Goal: Task Accomplishment & Management: Use online tool/utility

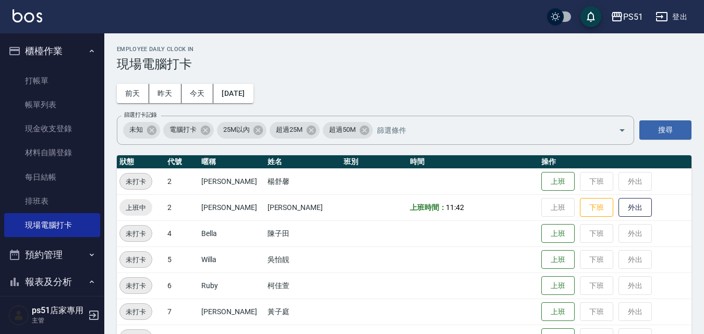
scroll to position [243, 0]
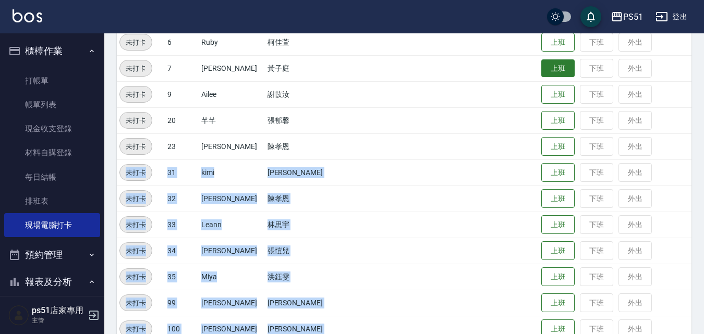
click at [541, 67] on button "上班" at bounding box center [557, 68] width 33 height 18
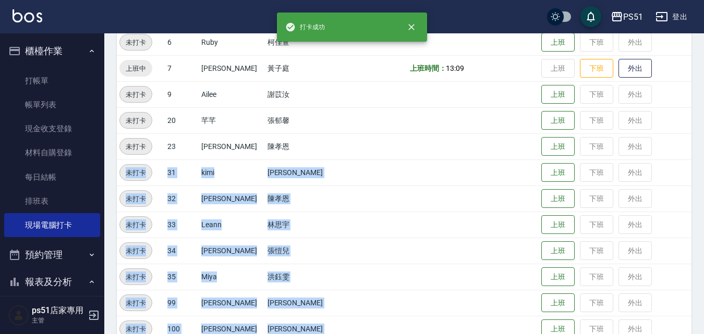
scroll to position [121, 0]
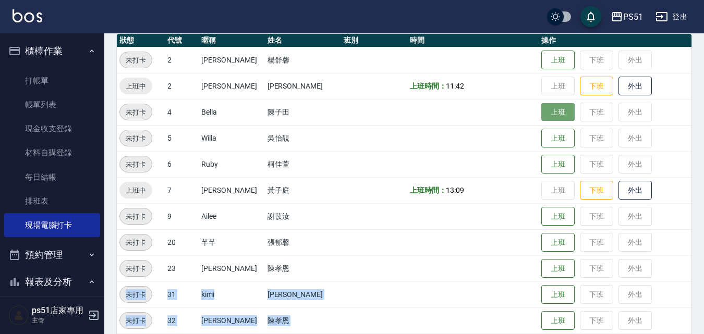
click at [552, 115] on button "上班" at bounding box center [557, 112] width 33 height 18
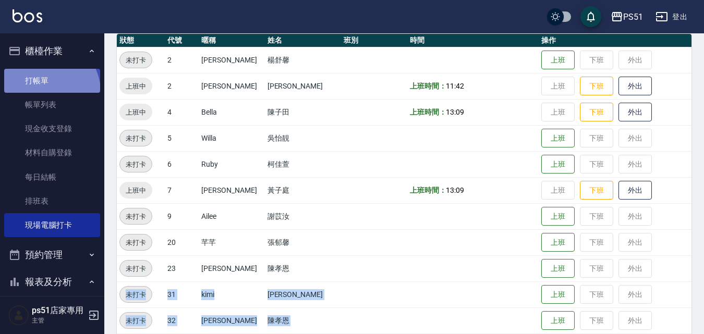
click at [45, 92] on link "打帳單" at bounding box center [52, 81] width 96 height 24
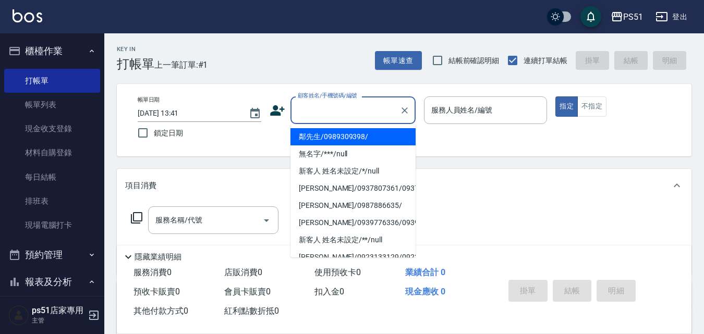
click at [330, 113] on input "顧客姓名/手機號碼/編號" at bounding box center [345, 110] width 100 height 18
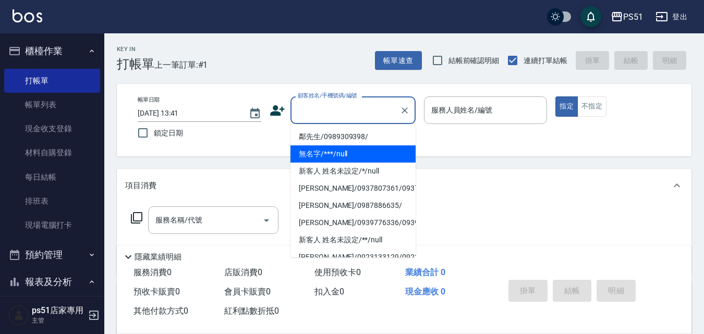
drag, startPoint x: 346, startPoint y: 149, endPoint x: 582, endPoint y: 90, distance: 243.5
click at [346, 150] on li "無名字/***/null" at bounding box center [352, 153] width 125 height 17
type input "無名字/***/null"
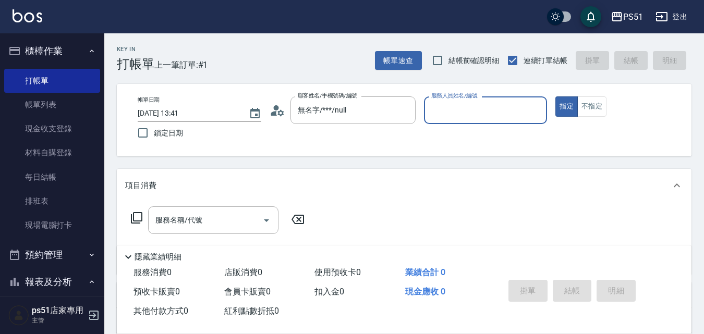
click at [486, 104] on input "服務人員姓名/編號" at bounding box center [485, 110] width 114 height 18
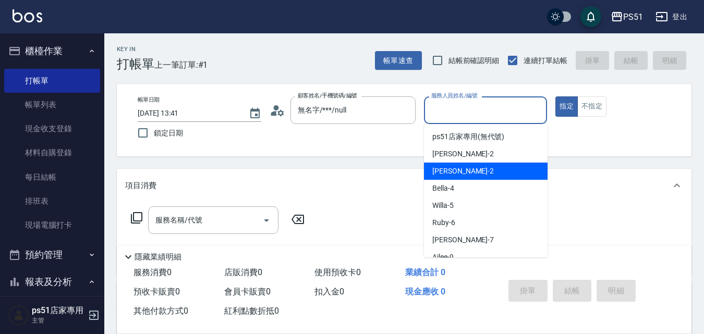
click at [481, 166] on div "[PERSON_NAME] -2" at bounding box center [486, 171] width 124 height 17
type input "[PERSON_NAME]-2"
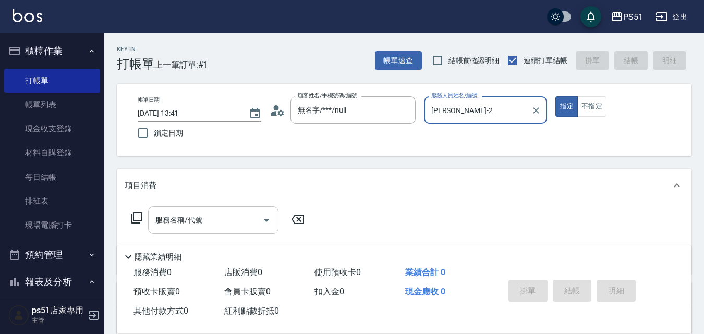
click at [199, 220] on div "服務名稱/代號 服務名稱/代號" at bounding box center [213, 220] width 130 height 28
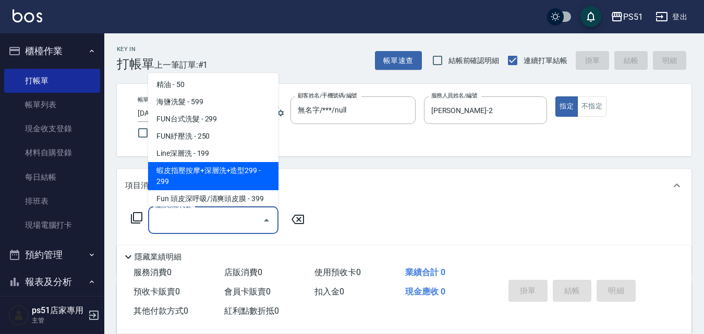
scroll to position [365, 0]
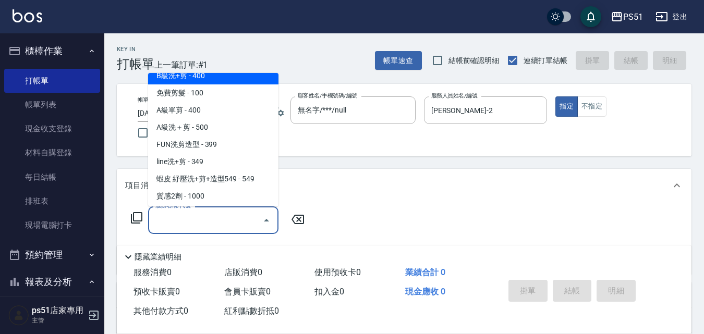
click at [226, 79] on span "B級洗+剪 - 400" at bounding box center [213, 75] width 130 height 17
type input "B級洗+剪(204)"
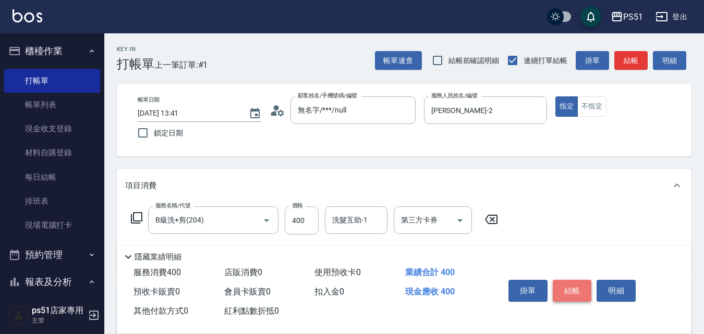
click at [574, 284] on button "結帳" at bounding box center [571, 291] width 39 height 22
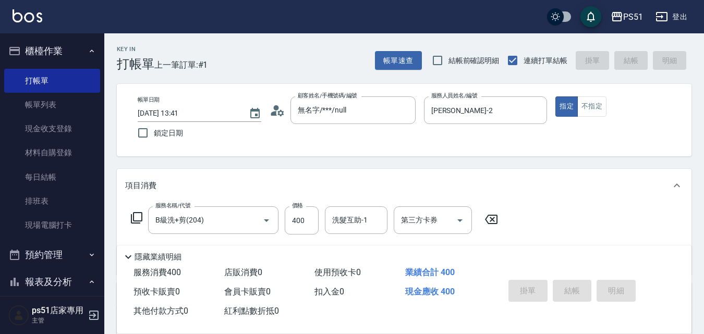
type input "[DATE] 13:42"
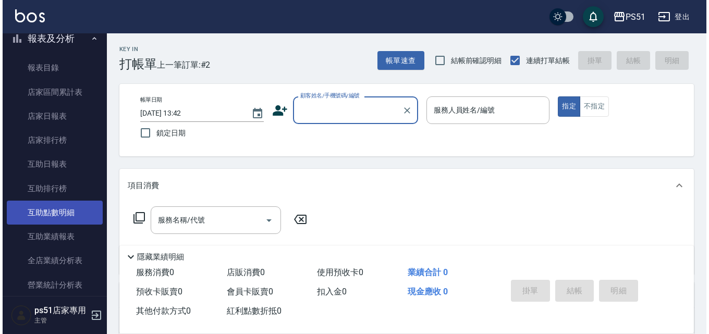
scroll to position [486, 0]
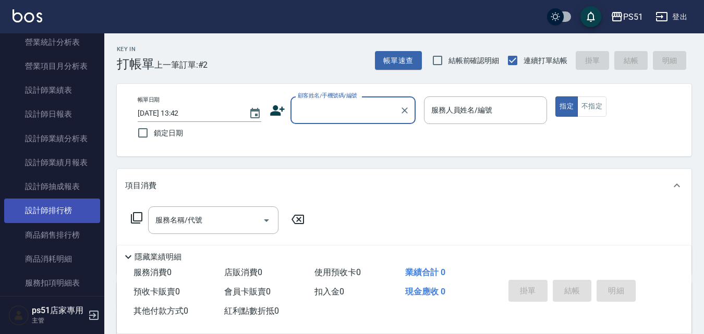
click at [82, 212] on link "設計師排行榜" at bounding box center [52, 211] width 96 height 24
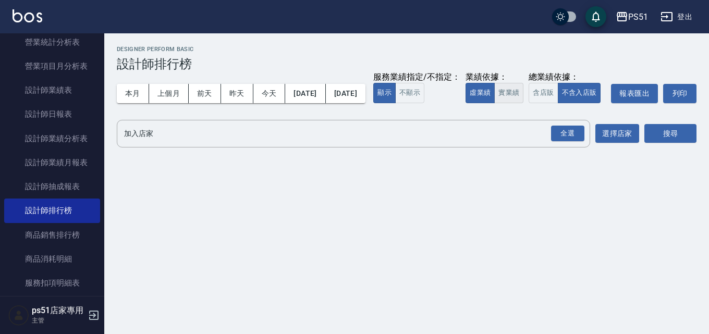
click at [494, 103] on button "實業績" at bounding box center [508, 93] width 29 height 20
click at [560, 142] on div "全選" at bounding box center [567, 134] width 33 height 16
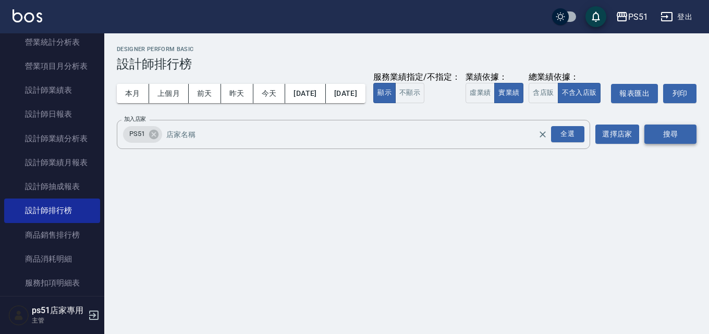
click at [646, 144] on button "搜尋" at bounding box center [670, 134] width 52 height 19
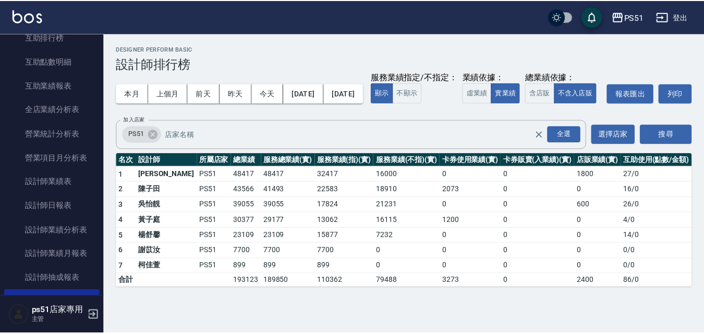
scroll to position [486, 0]
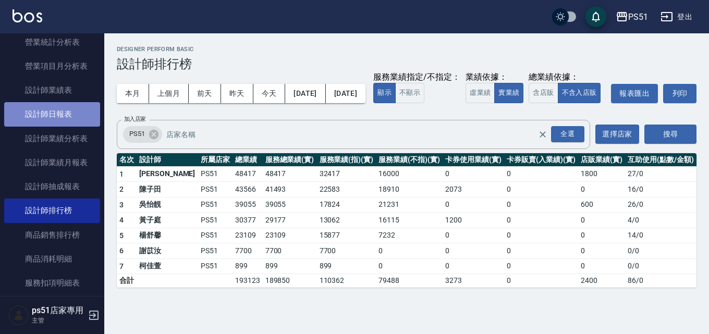
click at [67, 104] on link "設計師日報表" at bounding box center [52, 114] width 96 height 24
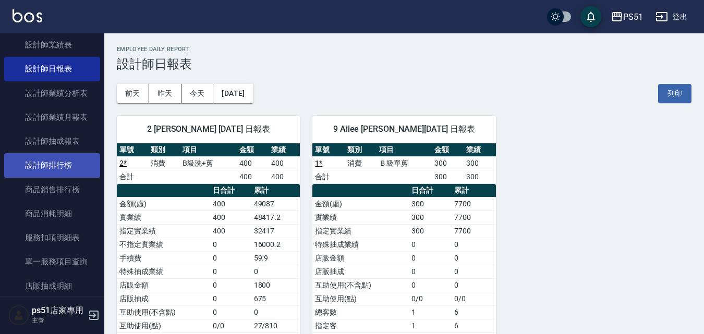
scroll to position [510, 0]
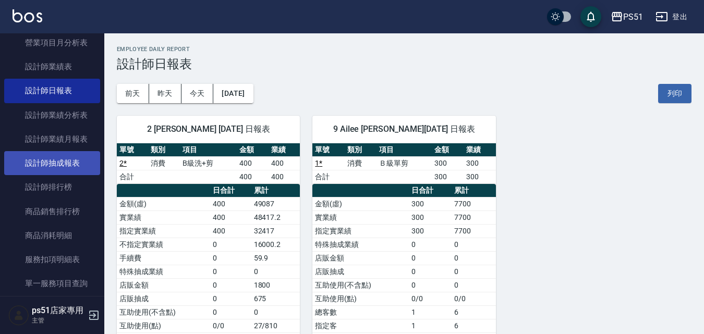
click at [85, 164] on link "設計師抽成報表" at bounding box center [52, 163] width 96 height 24
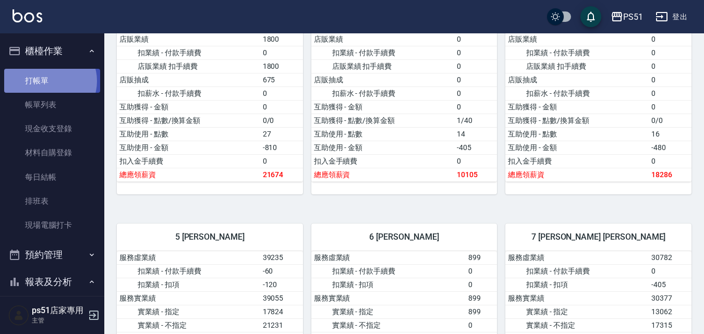
click at [50, 81] on link "打帳單" at bounding box center [52, 81] width 96 height 24
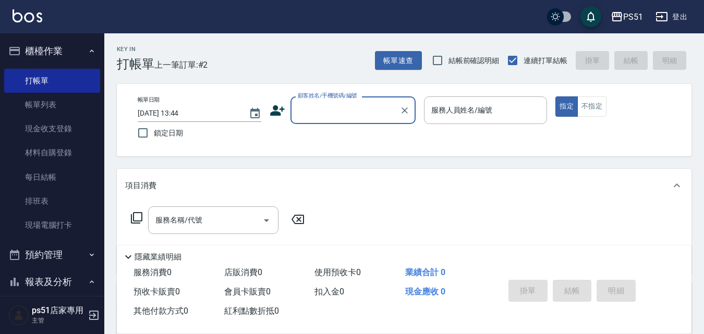
click at [349, 113] on input "顧客姓名/手機號碼/編號" at bounding box center [345, 110] width 100 height 18
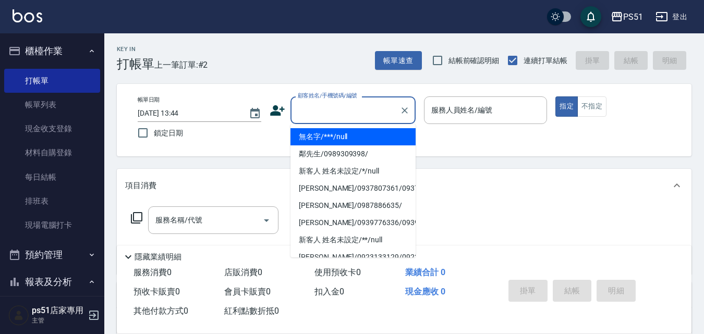
click at [355, 133] on li "無名字/***/null" at bounding box center [352, 136] width 125 height 17
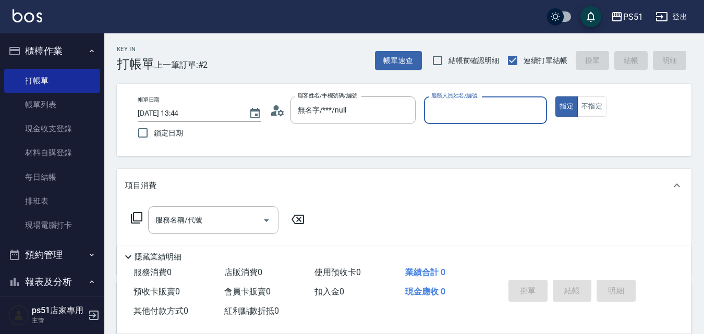
type input "無名字/***/null"
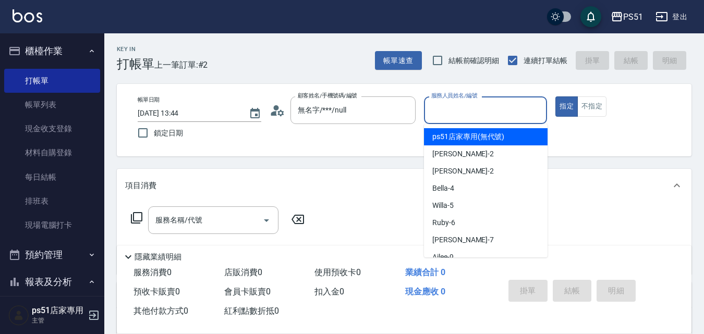
click at [454, 110] on input "服務人員姓名/編號" at bounding box center [485, 110] width 114 height 18
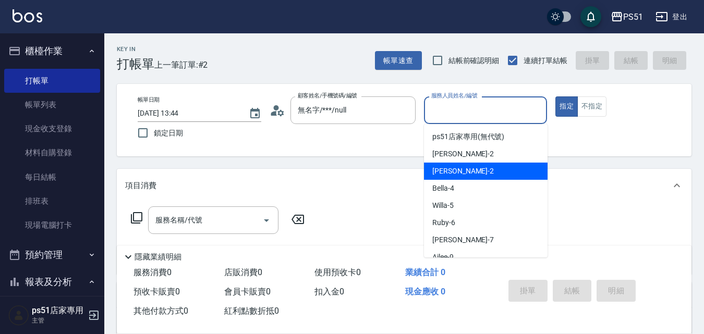
click at [462, 164] on div "[PERSON_NAME] -2" at bounding box center [486, 171] width 124 height 17
type input "[PERSON_NAME]-2"
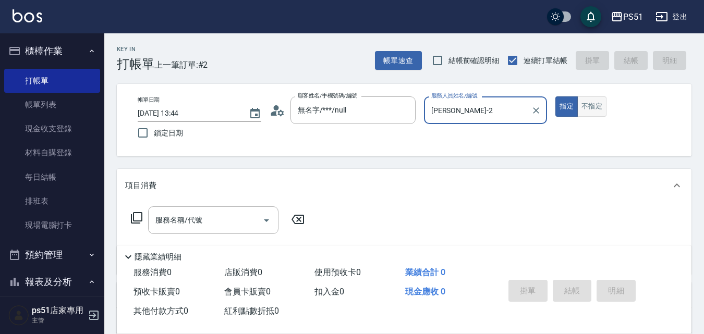
click at [588, 113] on button "不指定" at bounding box center [591, 106] width 29 height 20
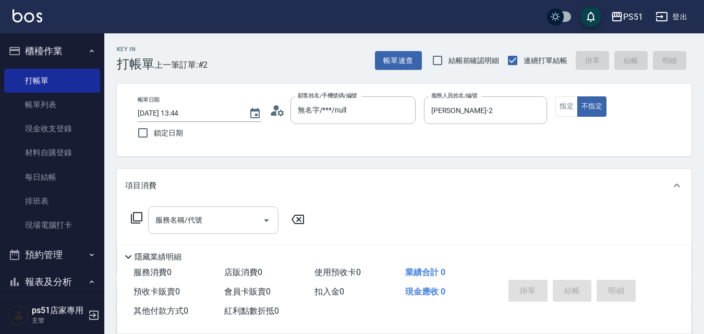
click at [226, 230] on div "服務名稱/代號" at bounding box center [213, 220] width 130 height 28
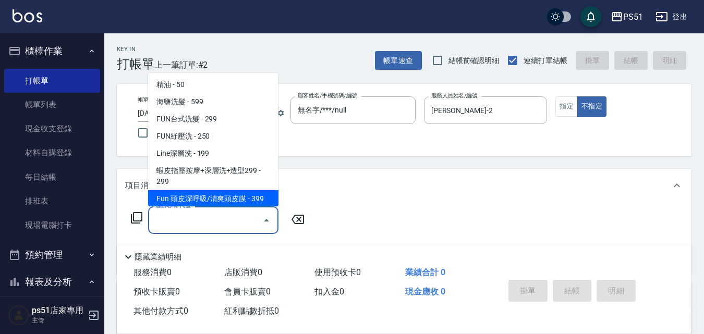
scroll to position [243, 0]
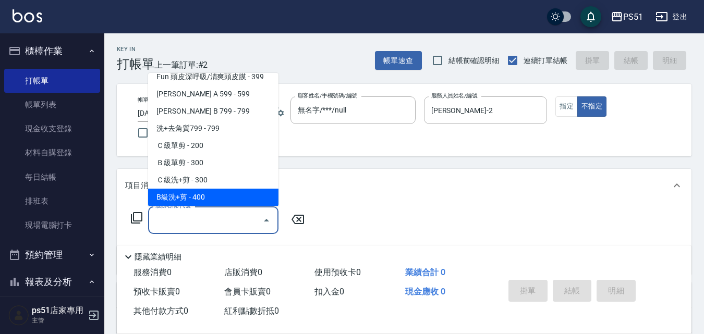
click at [226, 194] on span "B級洗+剪 - 400" at bounding box center [213, 197] width 130 height 17
type input "B級洗+剪(204)"
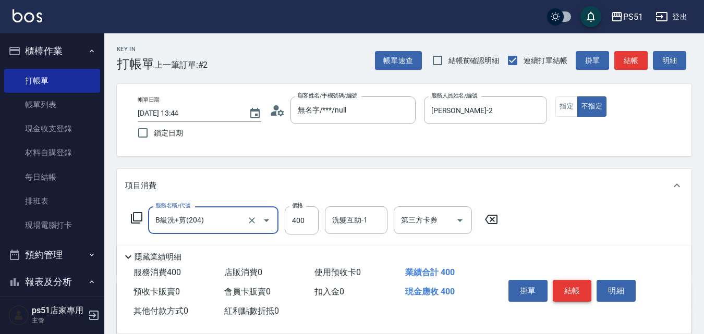
click at [558, 288] on button "結帳" at bounding box center [571, 291] width 39 height 22
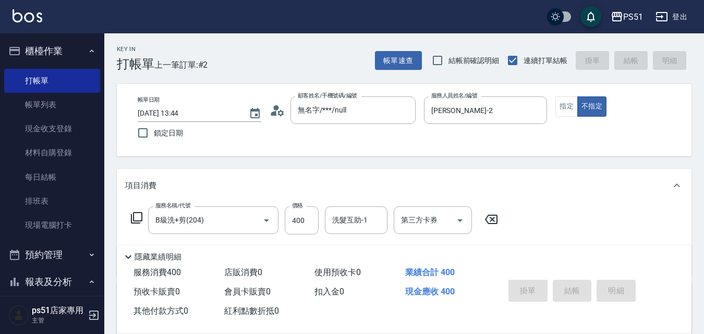
type input "[DATE] 14:08"
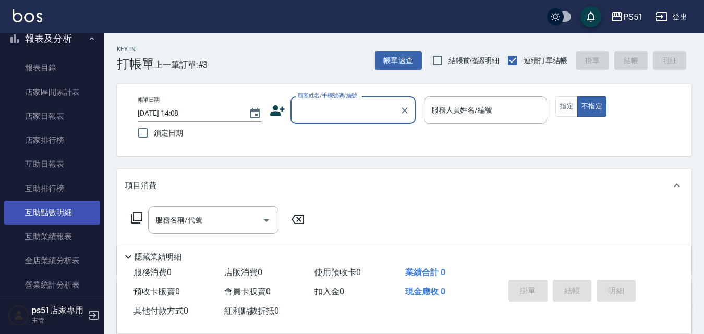
scroll to position [365, 0]
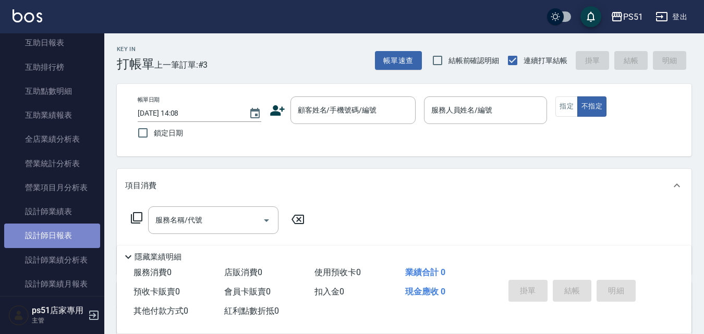
click at [75, 237] on link "設計師日報表" at bounding box center [52, 236] width 96 height 24
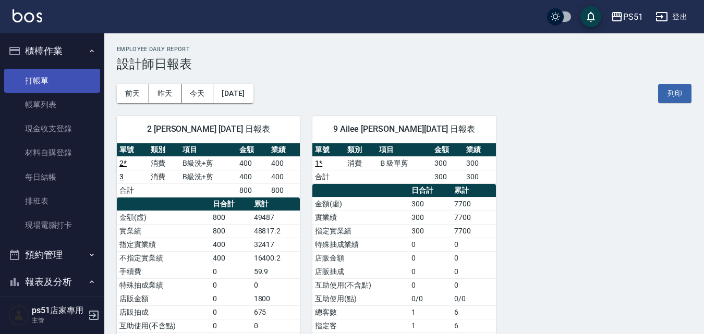
click at [59, 75] on link "打帳單" at bounding box center [52, 81] width 96 height 24
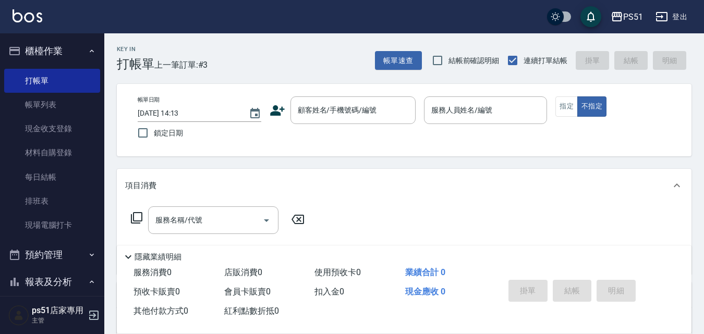
click at [278, 117] on icon at bounding box center [277, 111] width 16 height 16
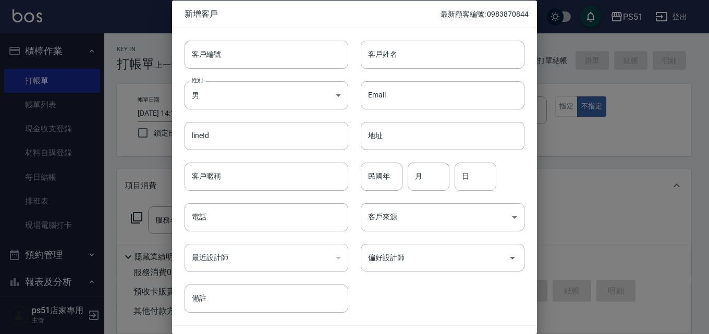
click at [580, 128] on div at bounding box center [354, 167] width 709 height 334
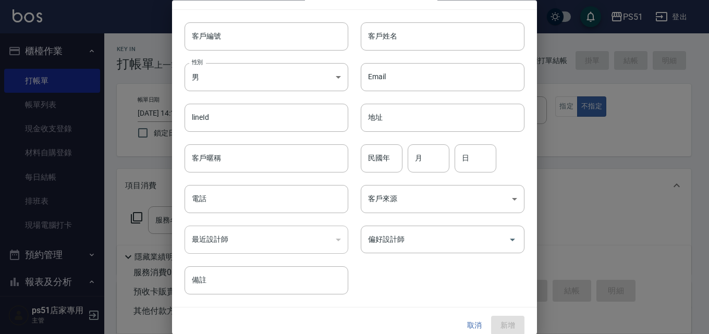
scroll to position [27, 0]
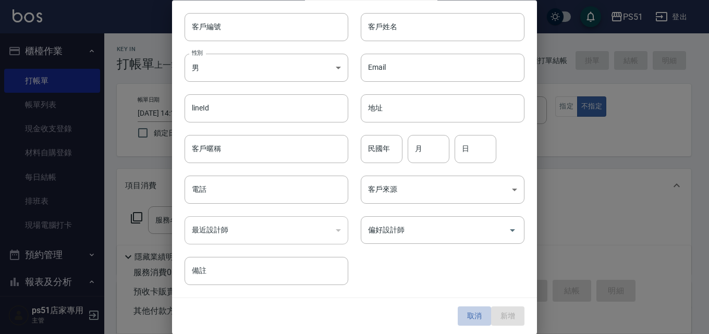
click at [467, 317] on button "取消" at bounding box center [474, 316] width 33 height 19
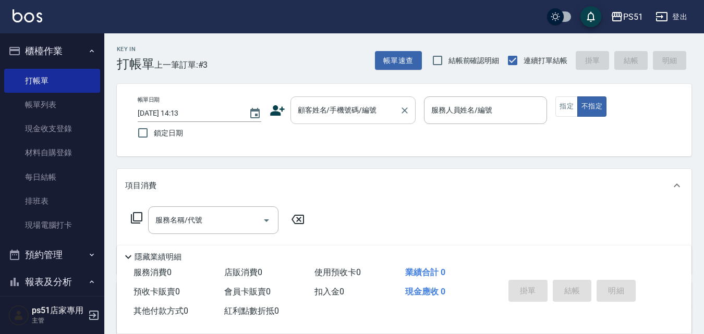
click at [355, 115] on input "顧客姓名/手機號碼/編號" at bounding box center [345, 110] width 100 height 18
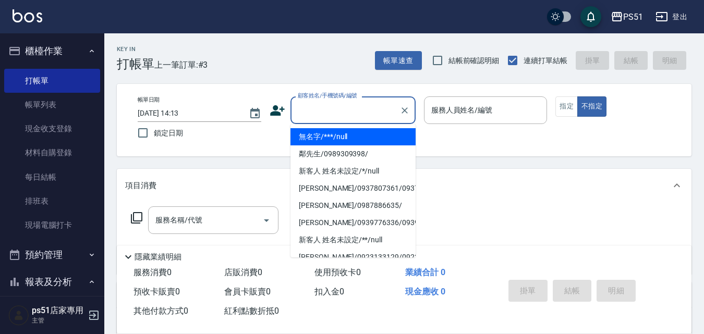
click at [355, 140] on li "無名字/***/null" at bounding box center [352, 136] width 125 height 17
type input "無名字/***/null"
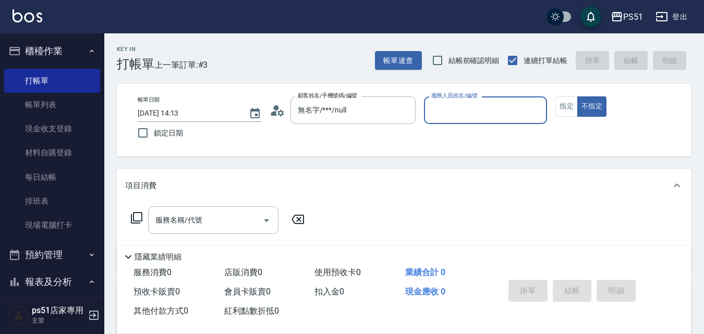
click at [438, 116] on input "服務人員姓名/編號" at bounding box center [485, 110] width 114 height 18
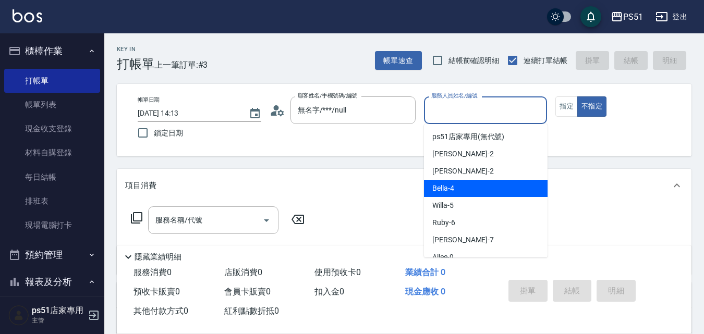
click at [449, 186] on span "Bella -4" at bounding box center [443, 188] width 22 height 11
type input "Bella-4"
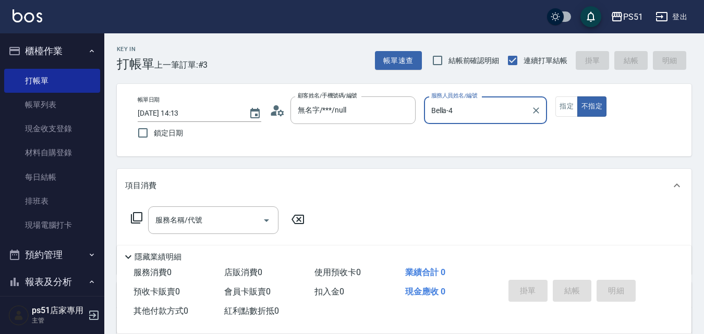
click at [137, 214] on icon at bounding box center [136, 218] width 13 height 13
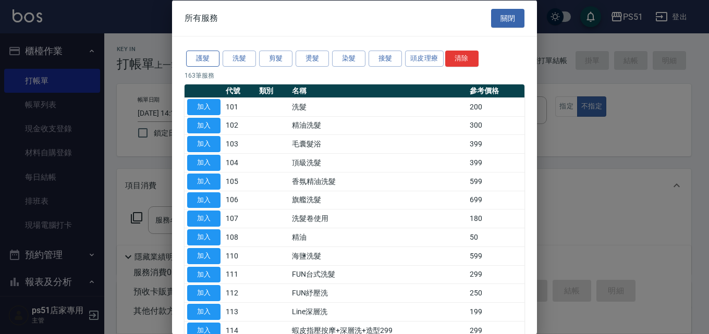
click at [213, 57] on button "護髮" at bounding box center [202, 59] width 33 height 16
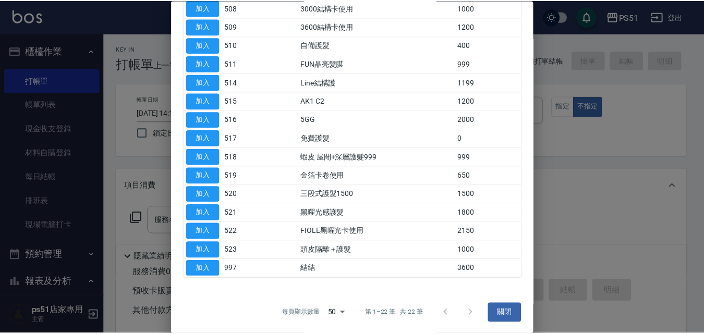
scroll to position [230, 0]
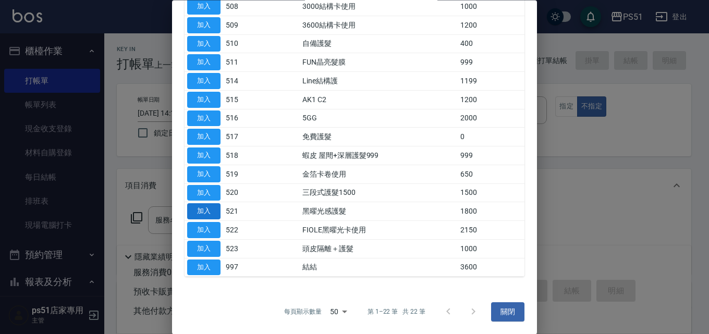
click at [213, 214] on button "加入" at bounding box center [203, 212] width 33 height 16
type input "黑曜光感護髮(521)"
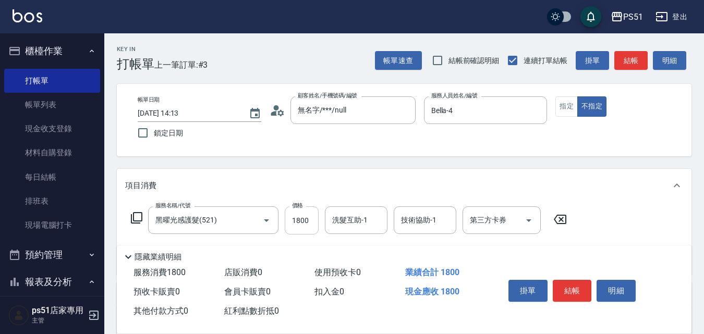
click at [307, 214] on input "1800" at bounding box center [302, 220] width 34 height 28
type input "2100"
click at [626, 64] on button "結帳" at bounding box center [630, 60] width 33 height 19
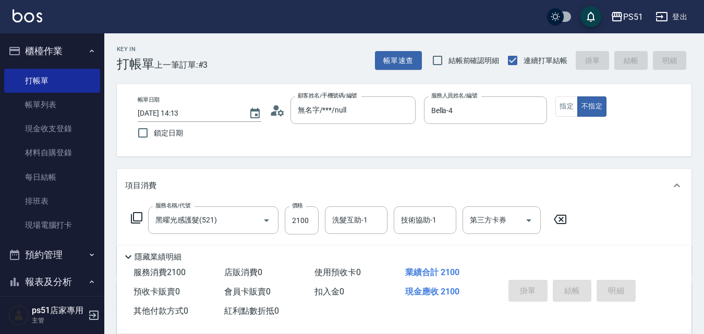
type input "[DATE] 14:25"
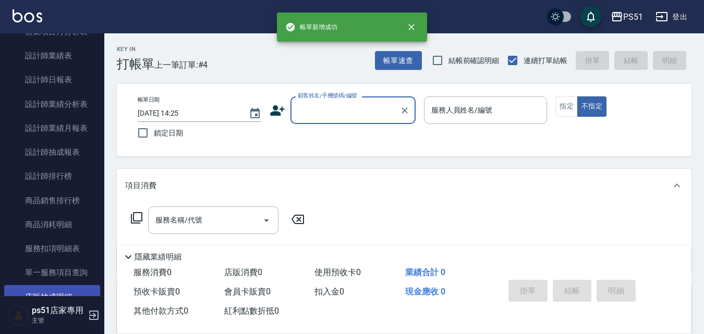
scroll to position [486, 0]
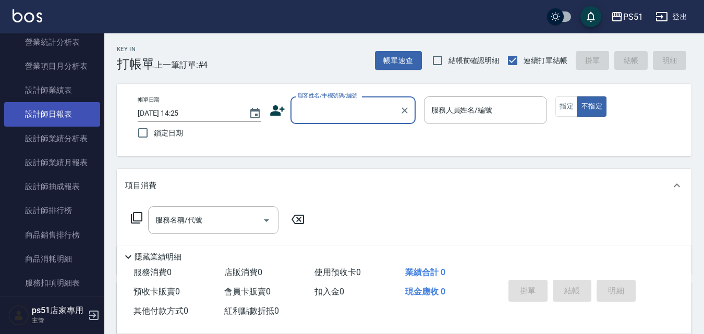
click at [72, 115] on link "設計師日報表" at bounding box center [52, 114] width 96 height 24
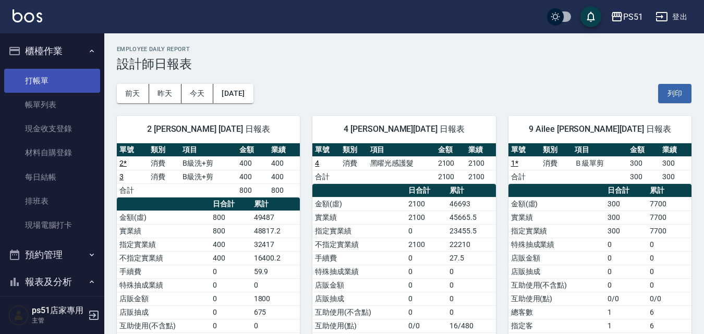
click at [29, 71] on link "打帳單" at bounding box center [52, 81] width 96 height 24
